Goal: Task Accomplishment & Management: Complete application form

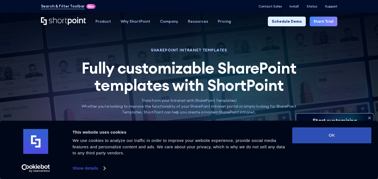
click at [325, 138] on button "OK" at bounding box center [331, 135] width 79 height 16
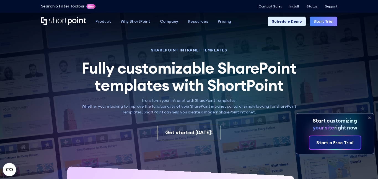
click at [325, 138] on link "Start a Free Trial" at bounding box center [334, 143] width 51 height 14
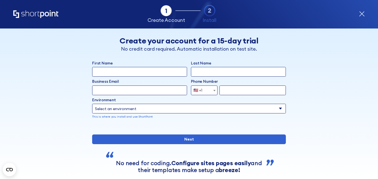
click at [217, 127] on div "form" at bounding box center [189, 127] width 194 height 0
